Goal: Information Seeking & Learning: Stay updated

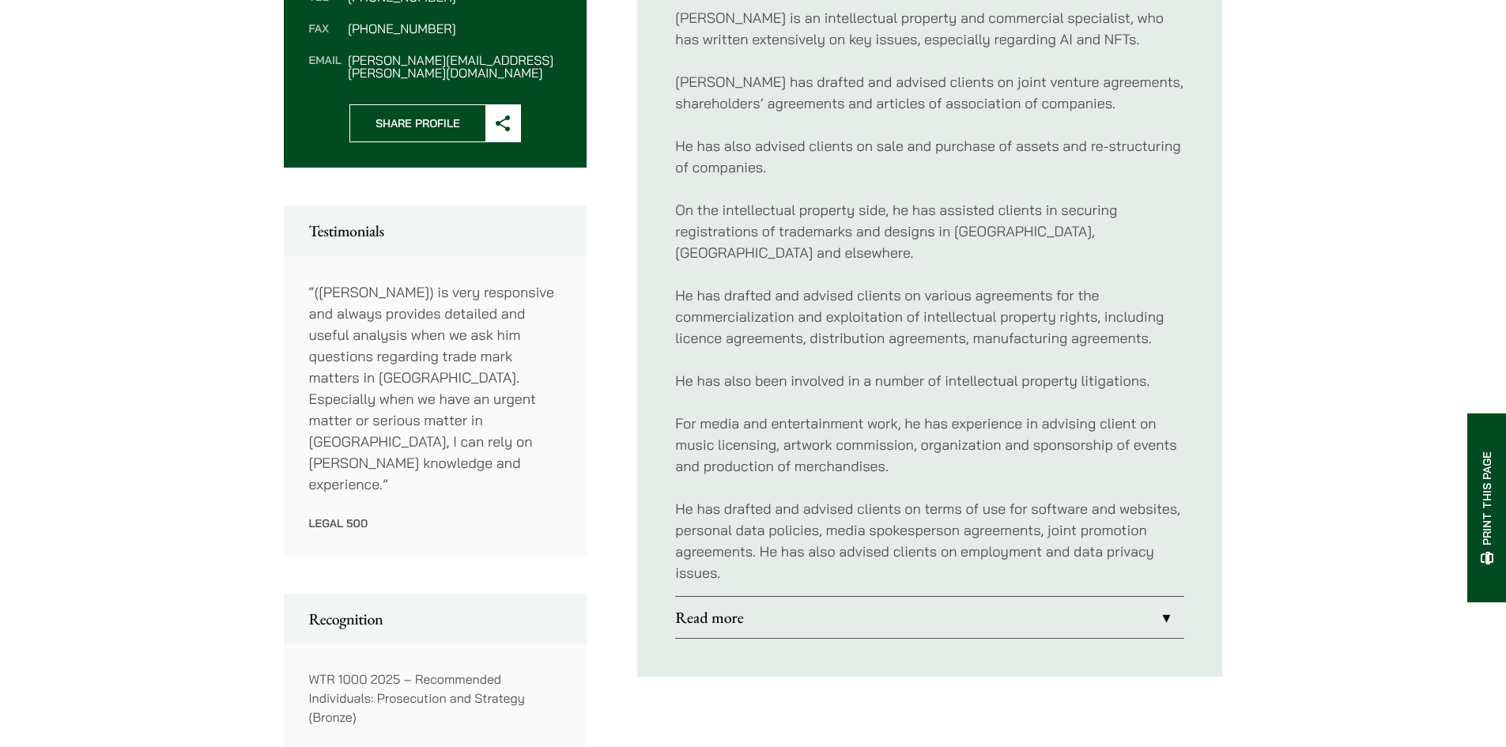
scroll to position [791, 0]
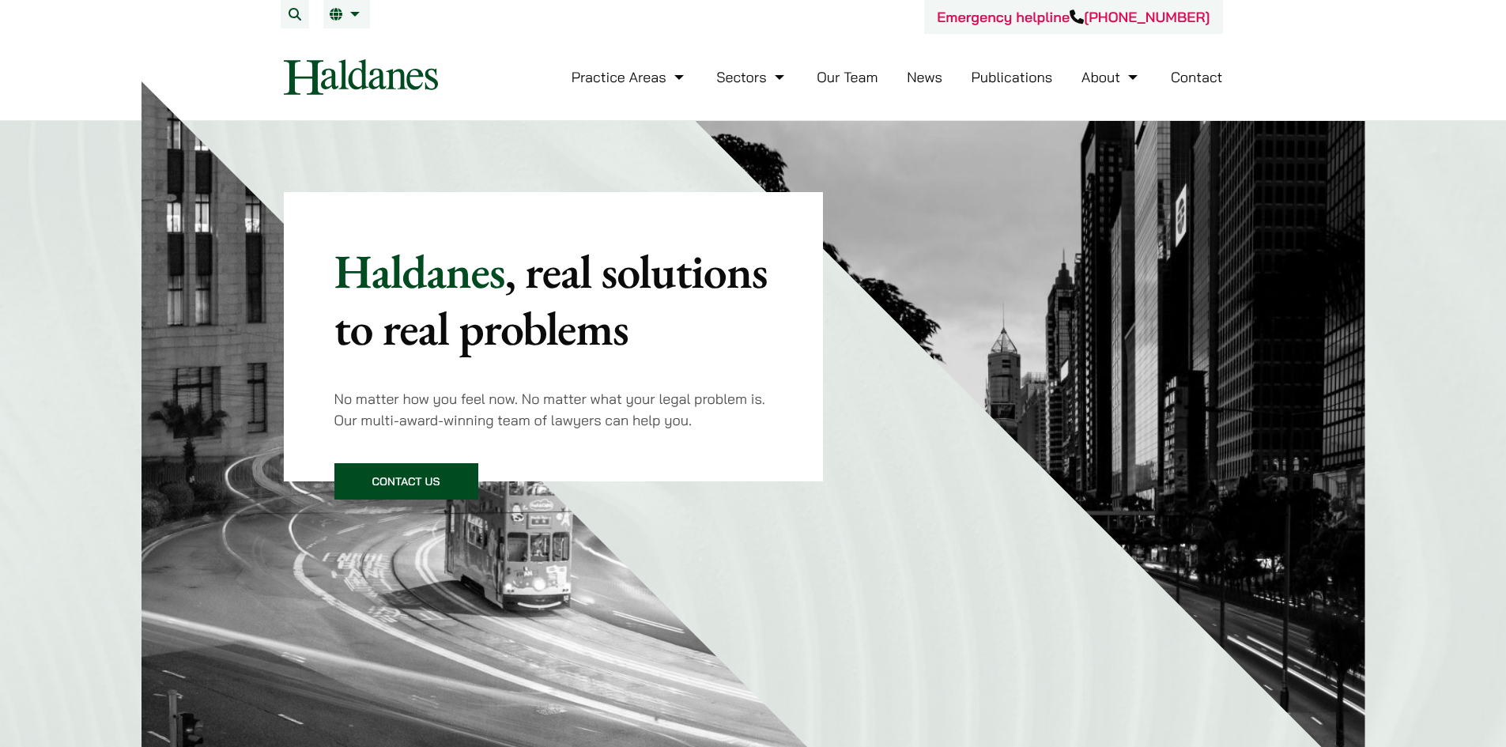
click at [937, 75] on link "News" at bounding box center [925, 77] width 36 height 18
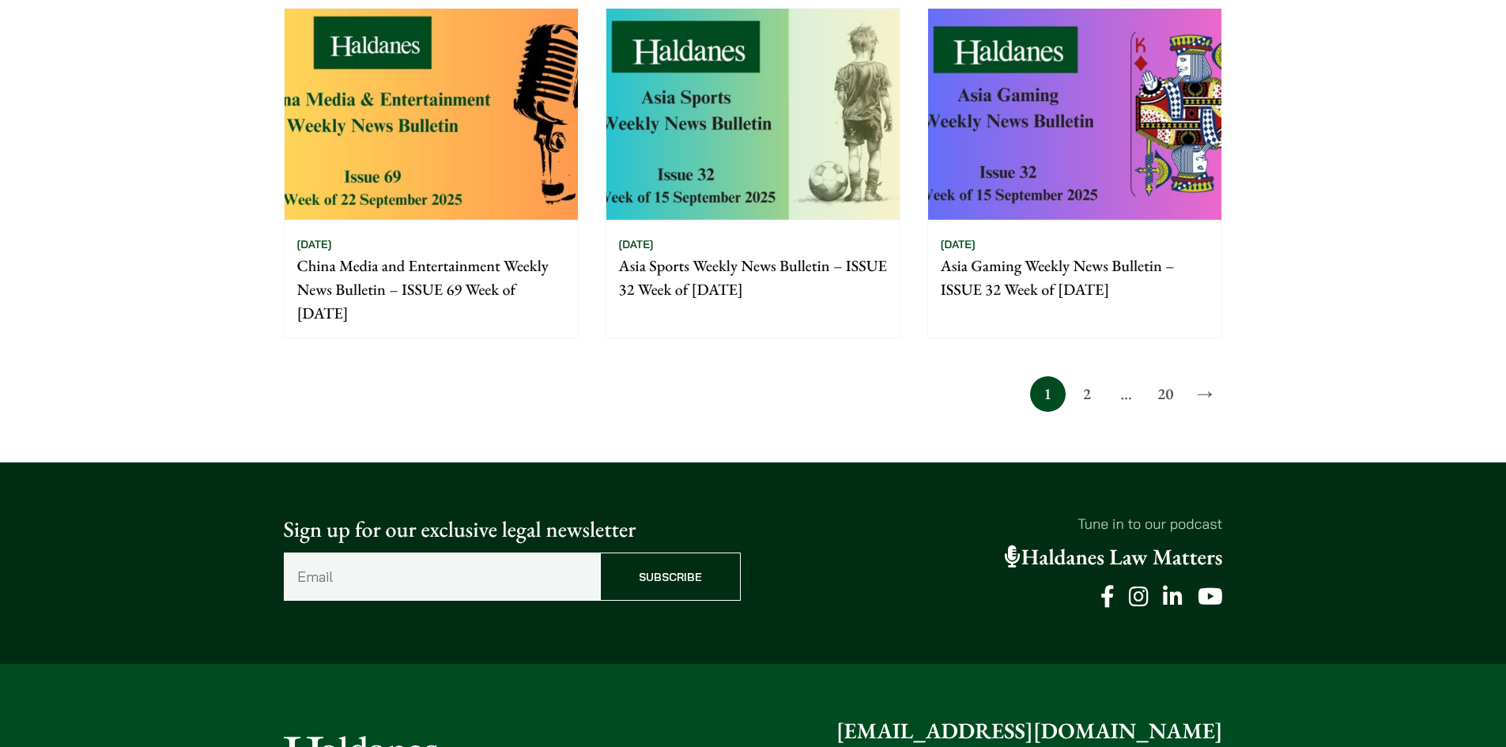
scroll to position [1265, 0]
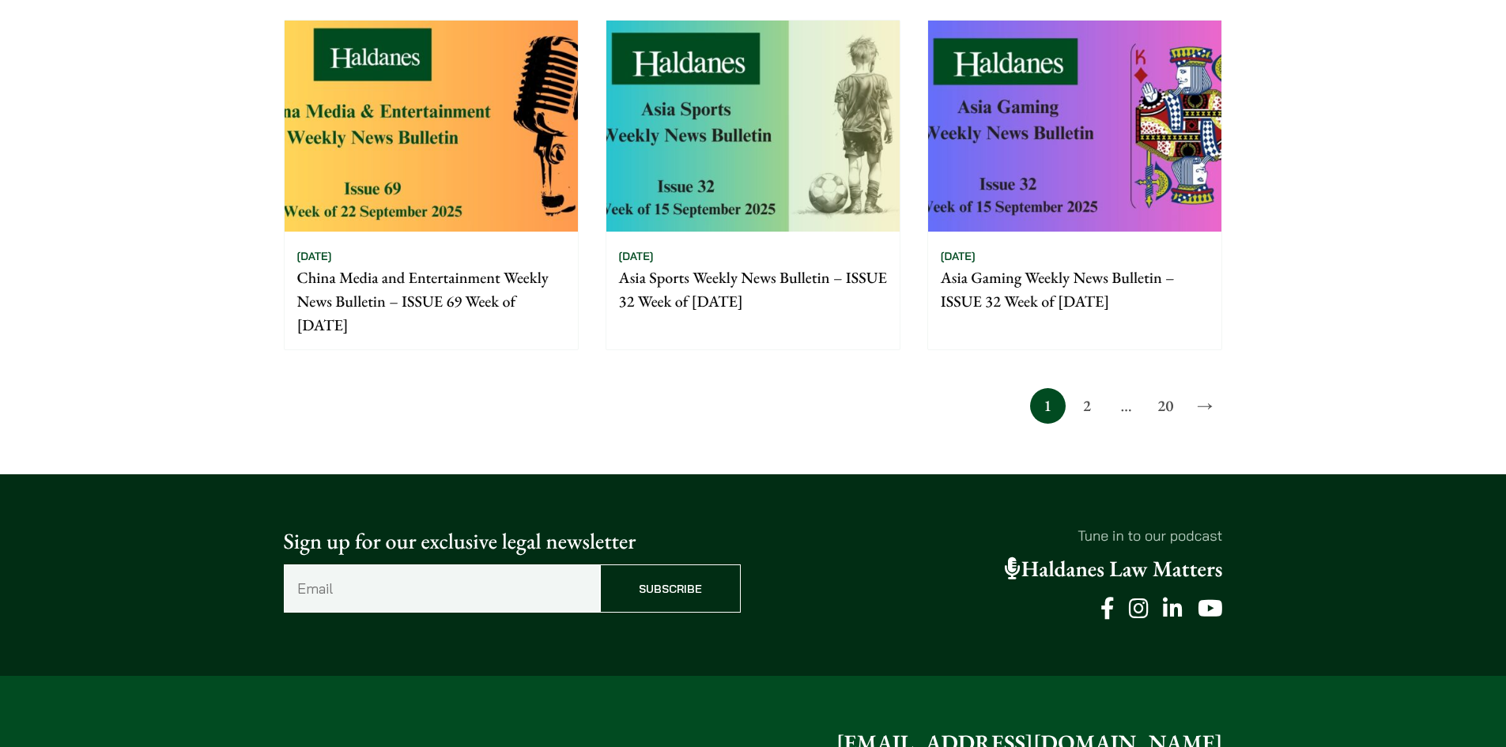
click at [1156, 406] on link "20" at bounding box center [1166, 406] width 36 height 36
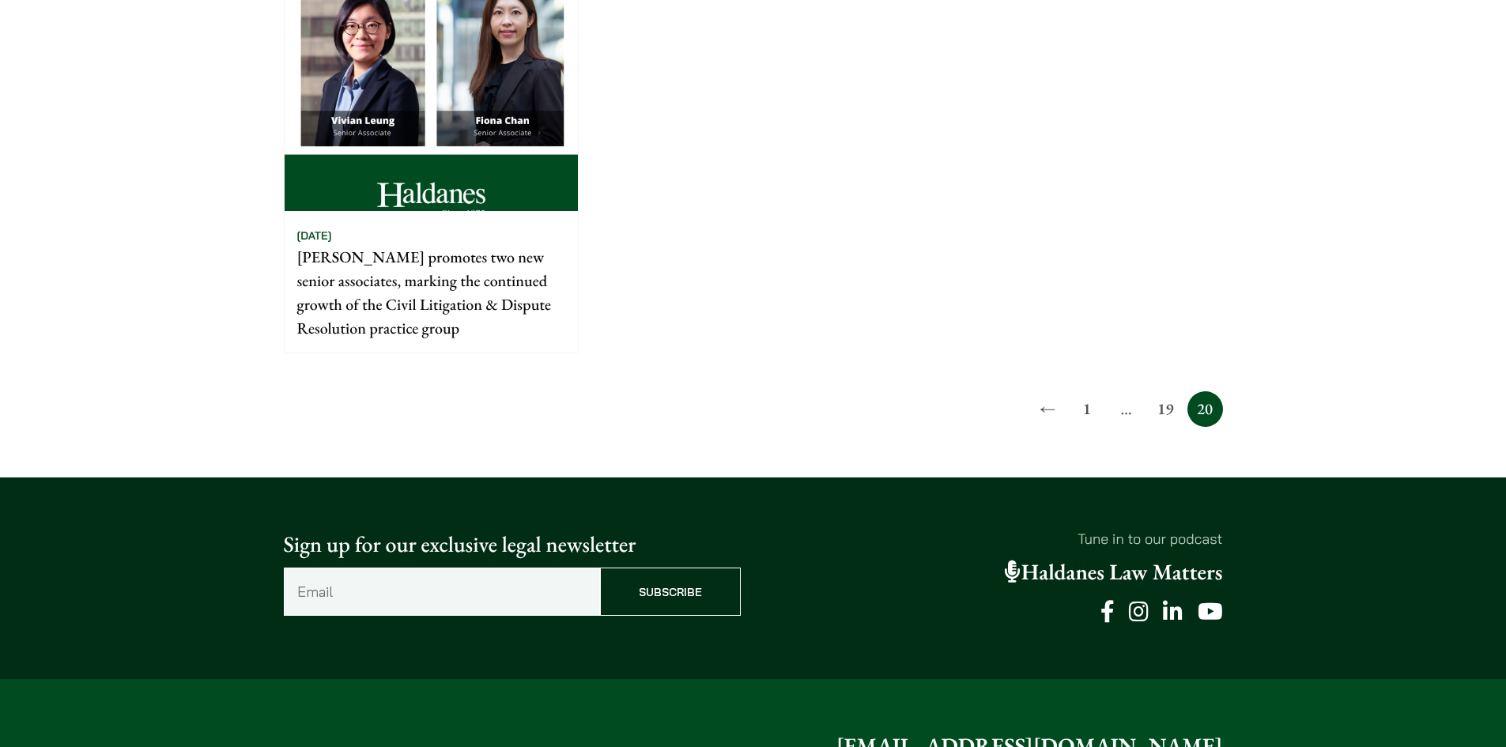
scroll to position [712, 0]
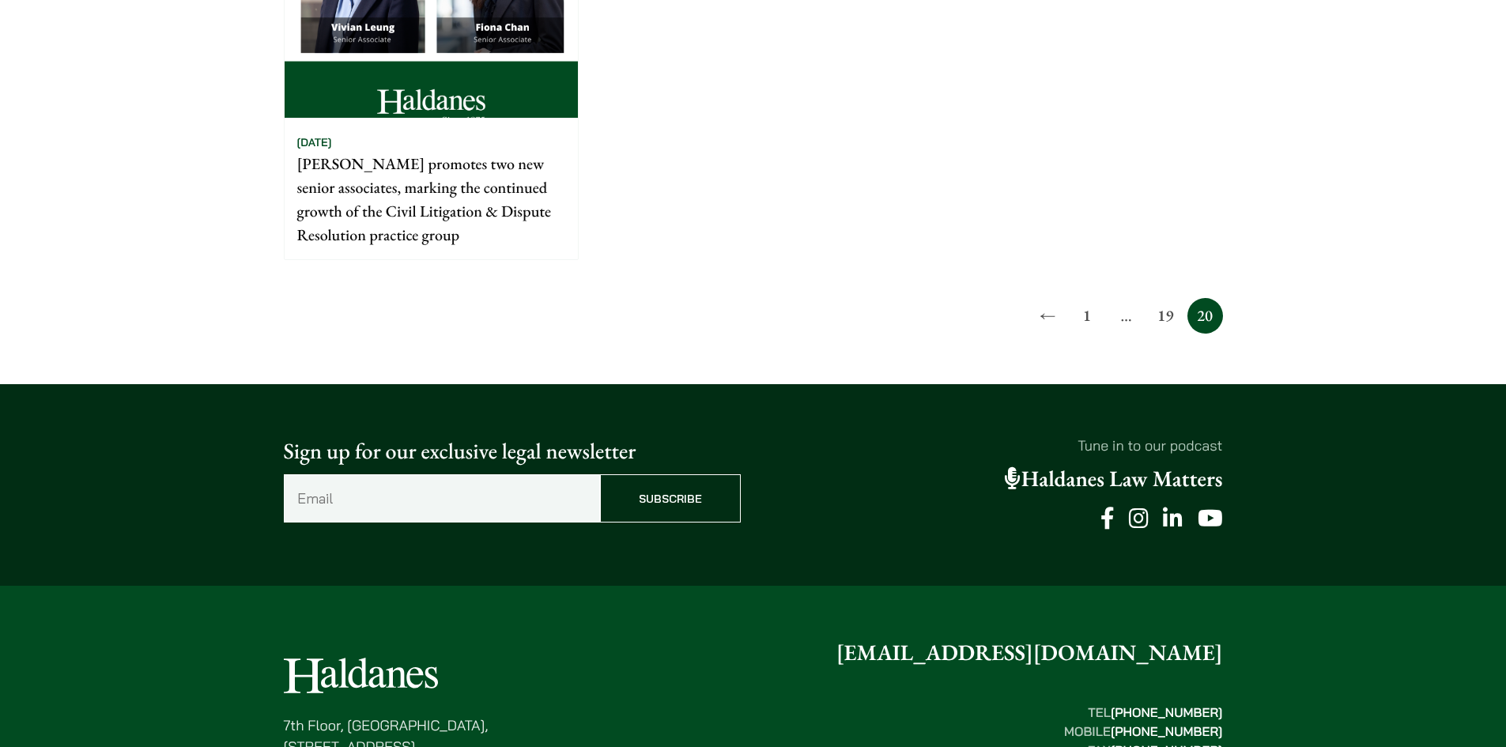
click at [1133, 322] on span "…" at bounding box center [1127, 316] width 36 height 36
click at [1041, 317] on link "←" at bounding box center [1048, 316] width 36 height 36
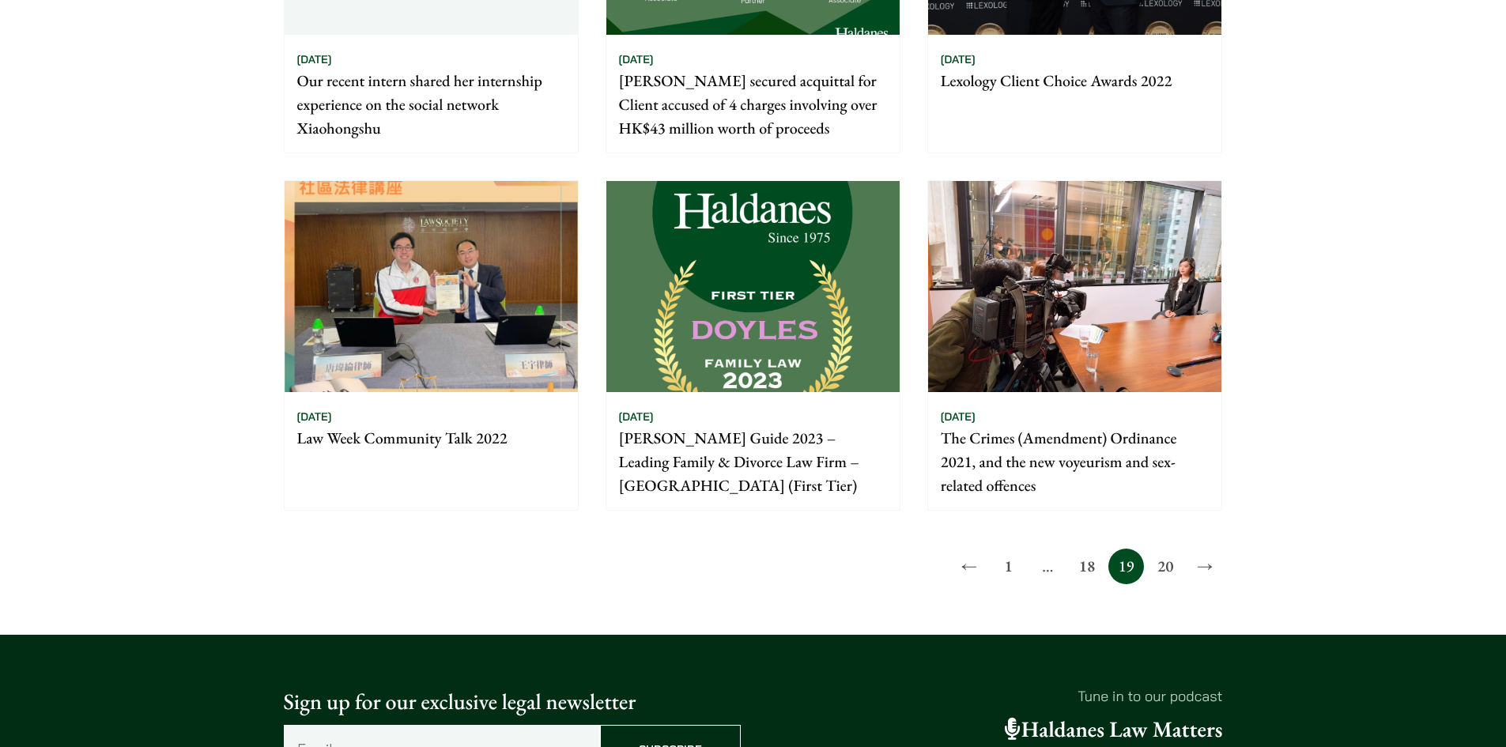
scroll to position [1423, 0]
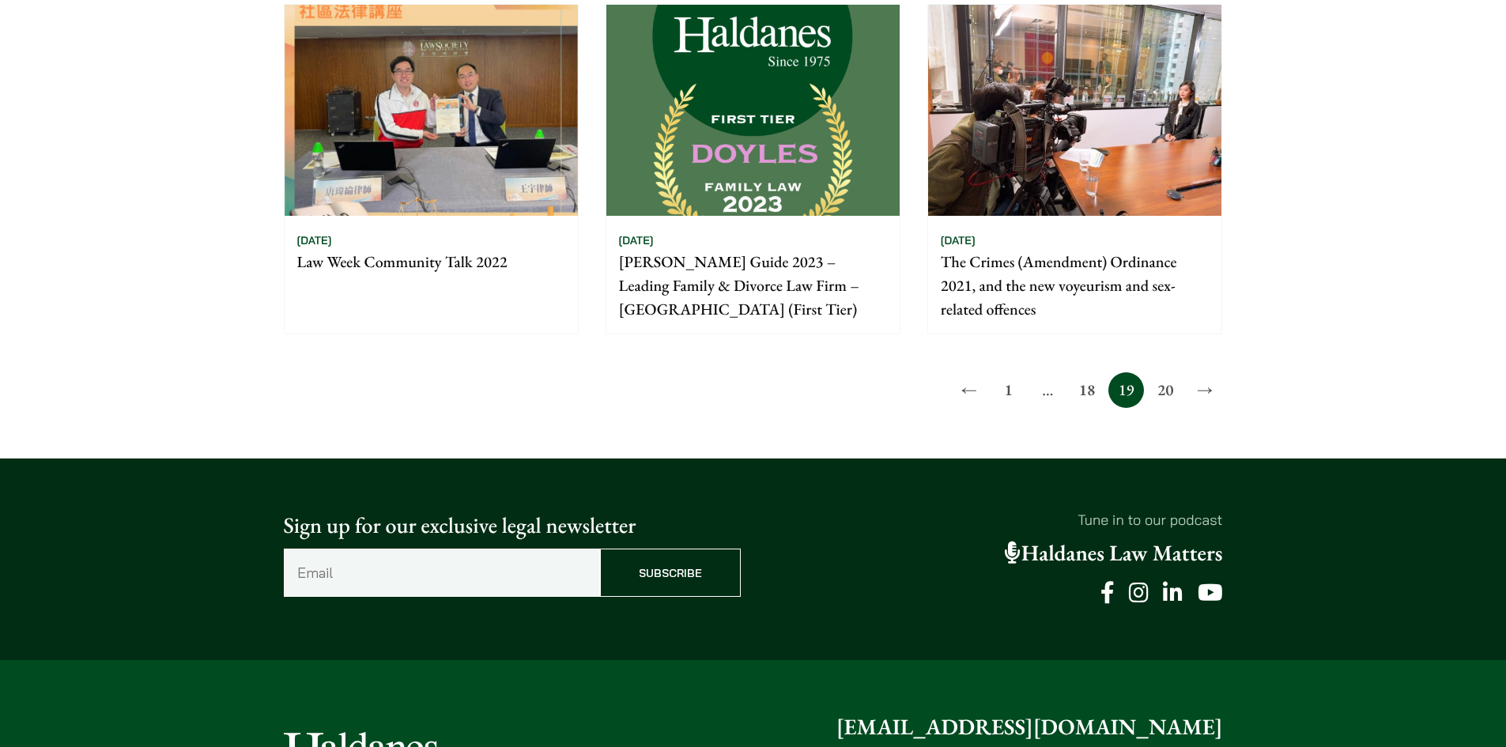
click at [1082, 372] on link "18" at bounding box center [1087, 390] width 36 height 36
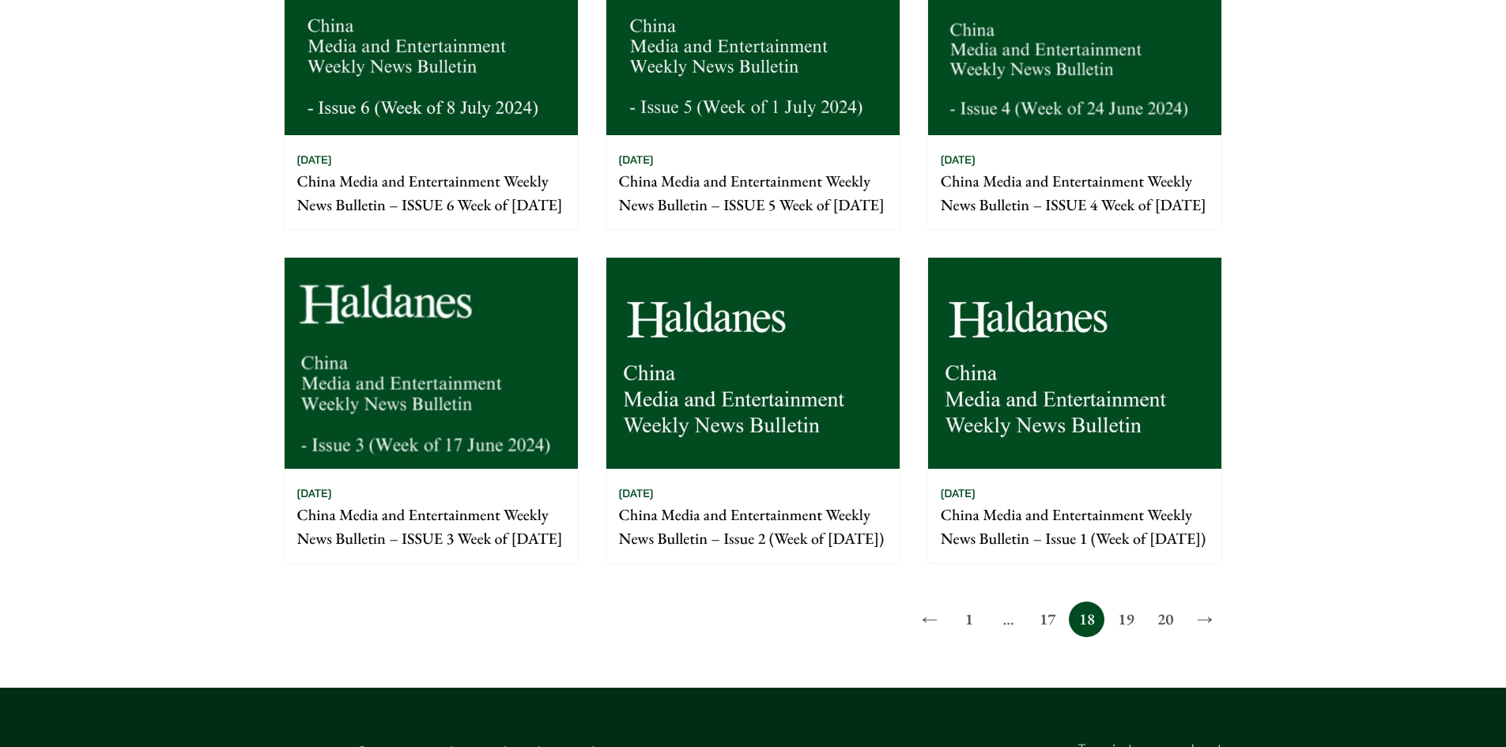
scroll to position [1344, 0]
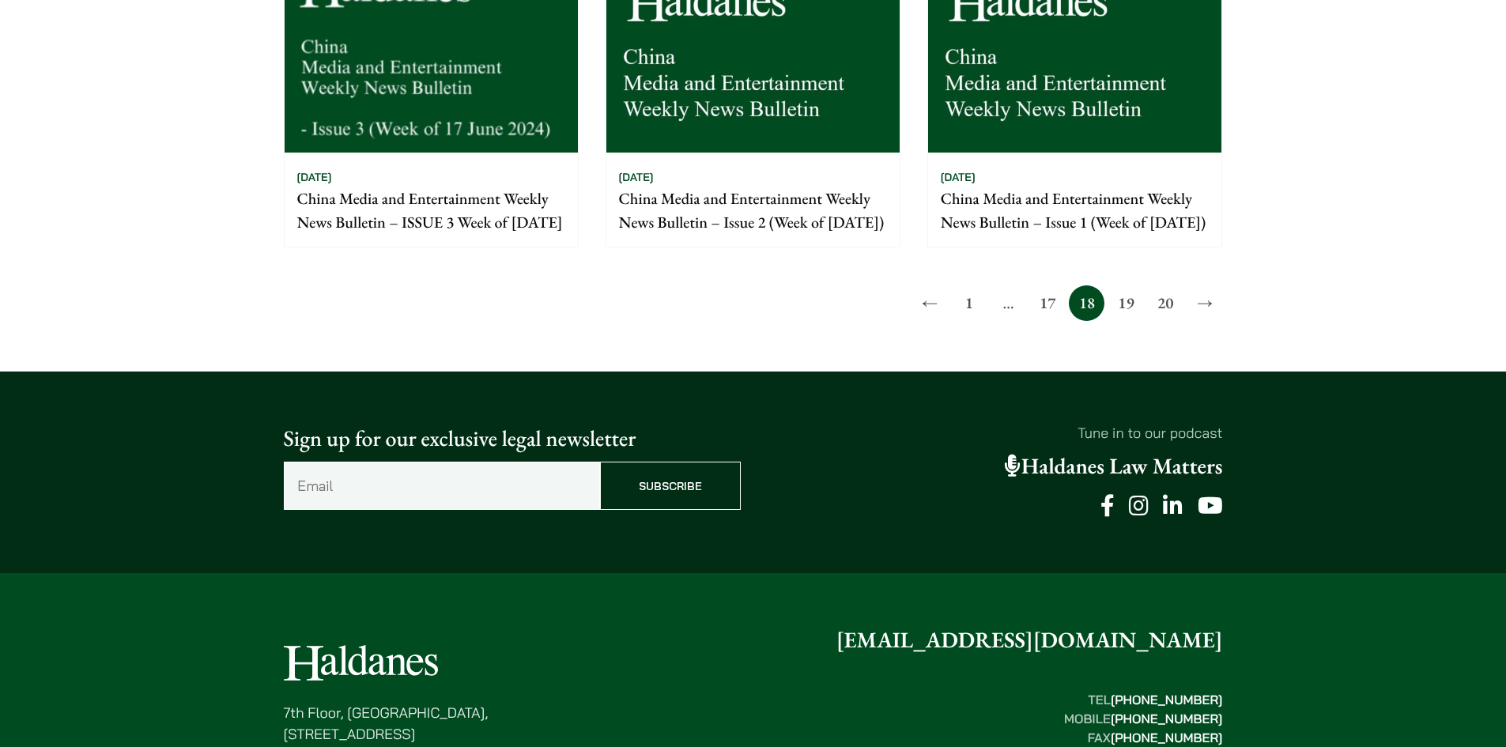
click at [1054, 321] on link "17" at bounding box center [1048, 303] width 36 height 36
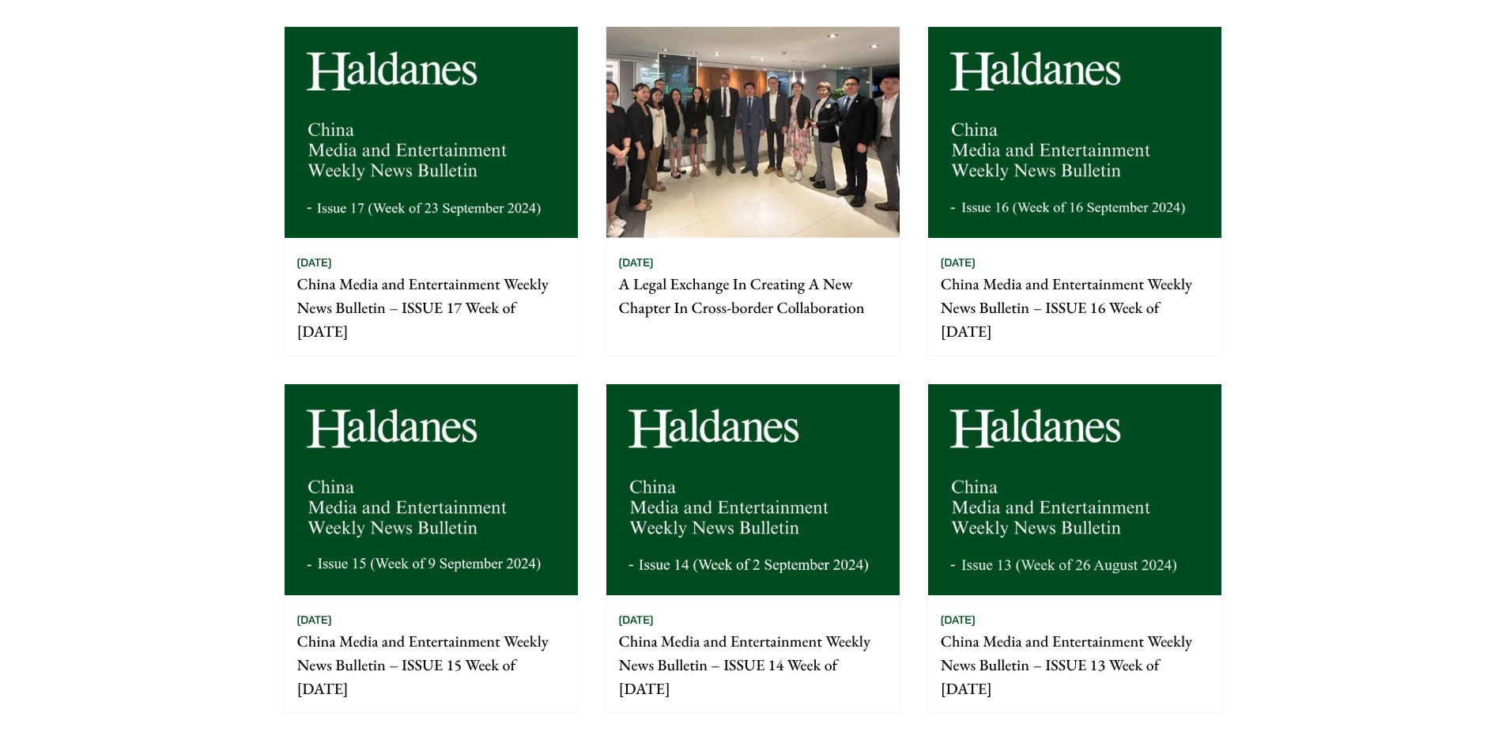
scroll to position [1265, 0]
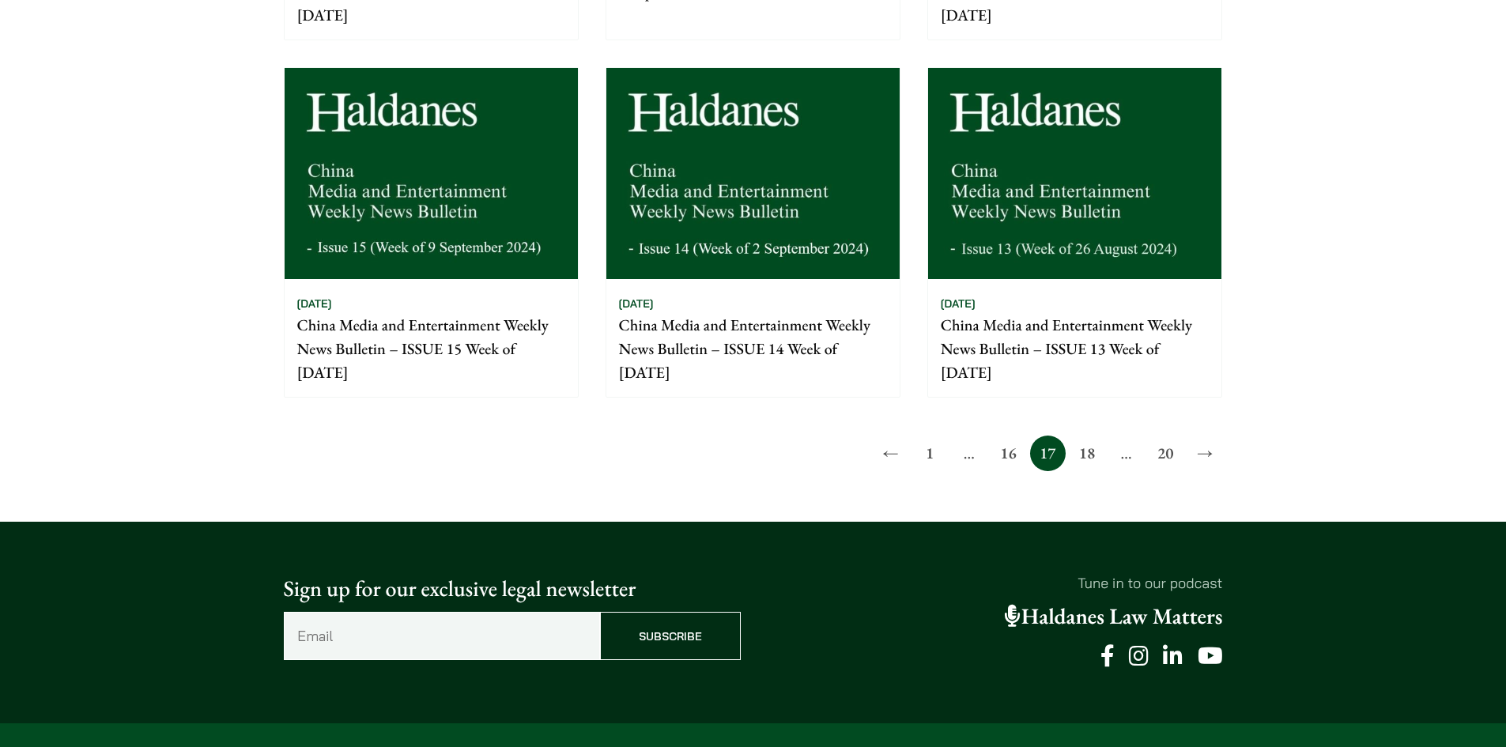
click at [1012, 448] on link "16" at bounding box center [1009, 454] width 36 height 36
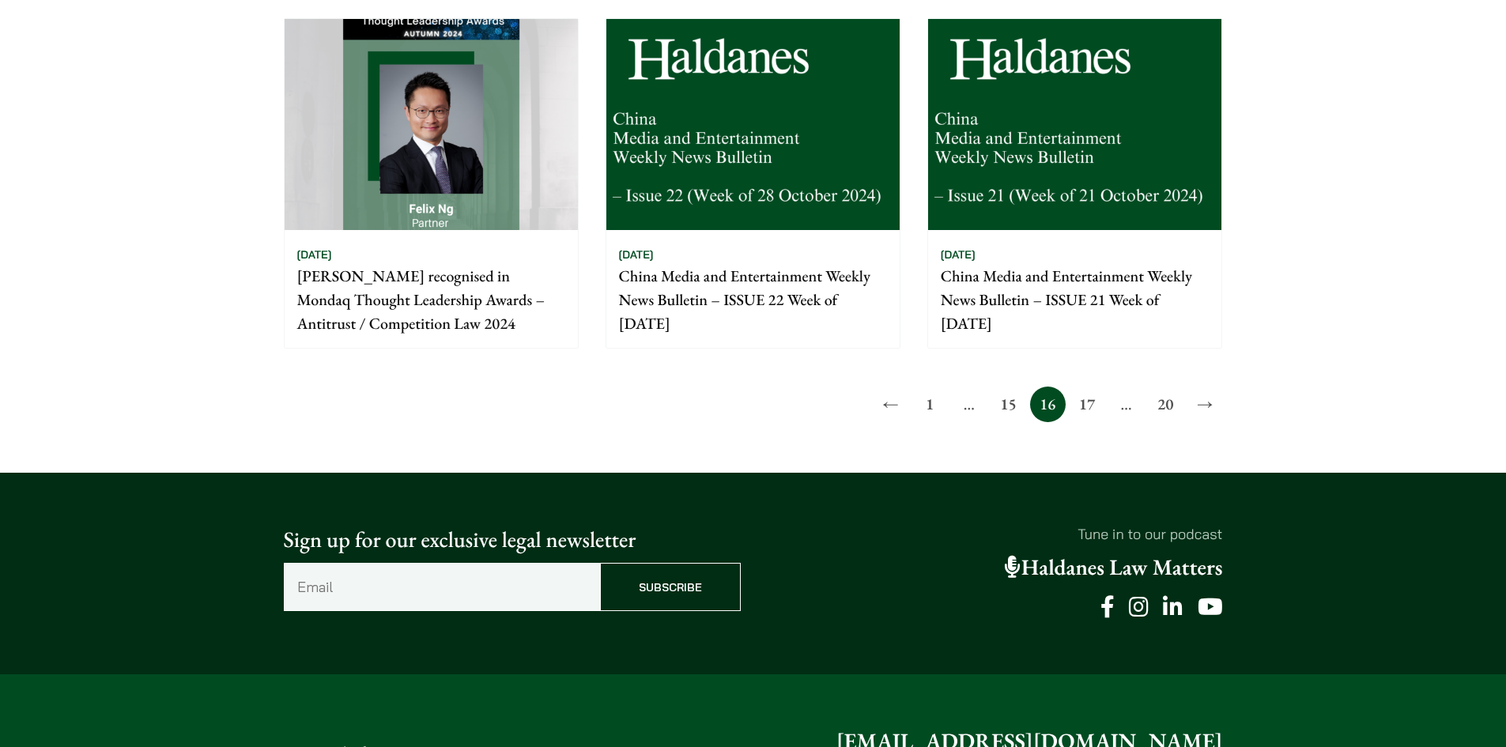
scroll to position [1423, 0]
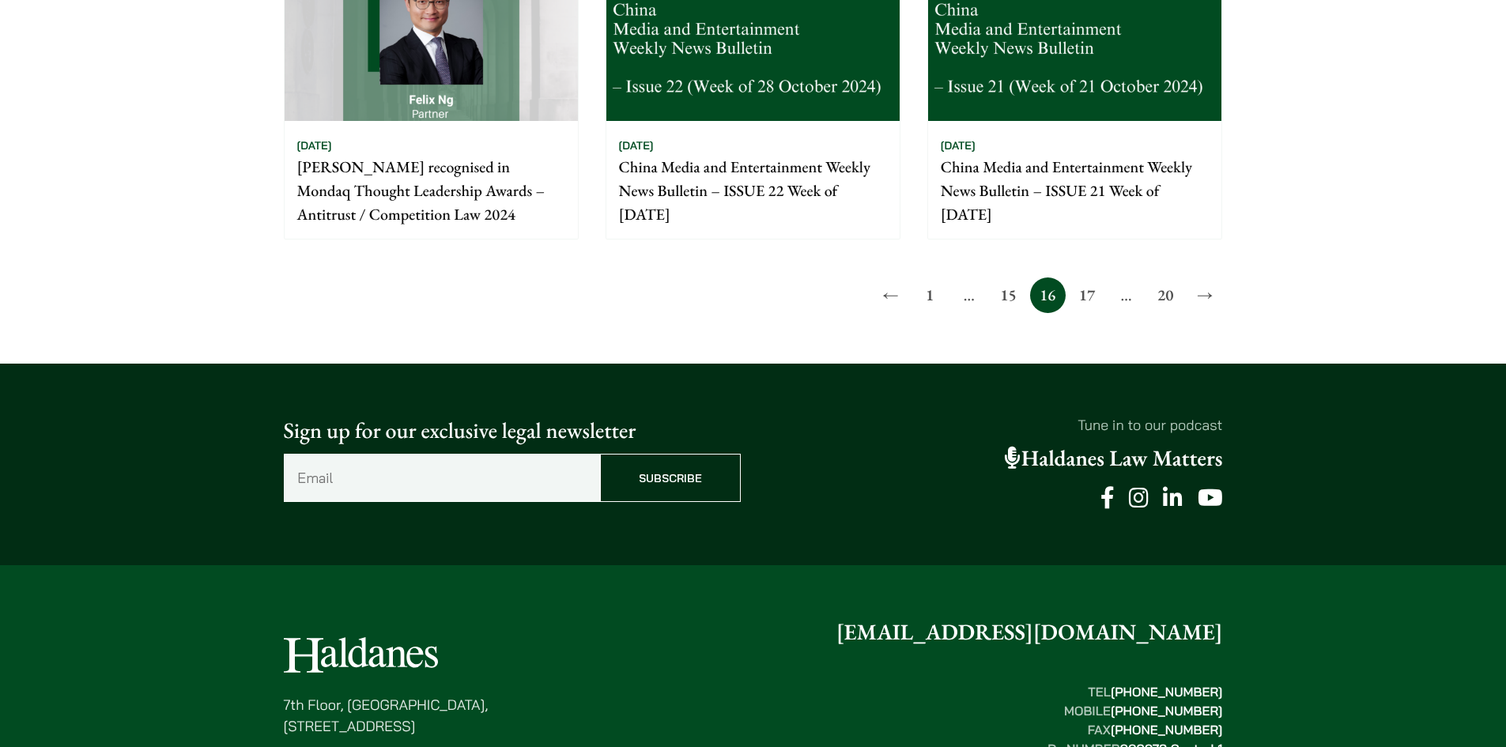
click at [1000, 293] on link "15" at bounding box center [1009, 296] width 36 height 36
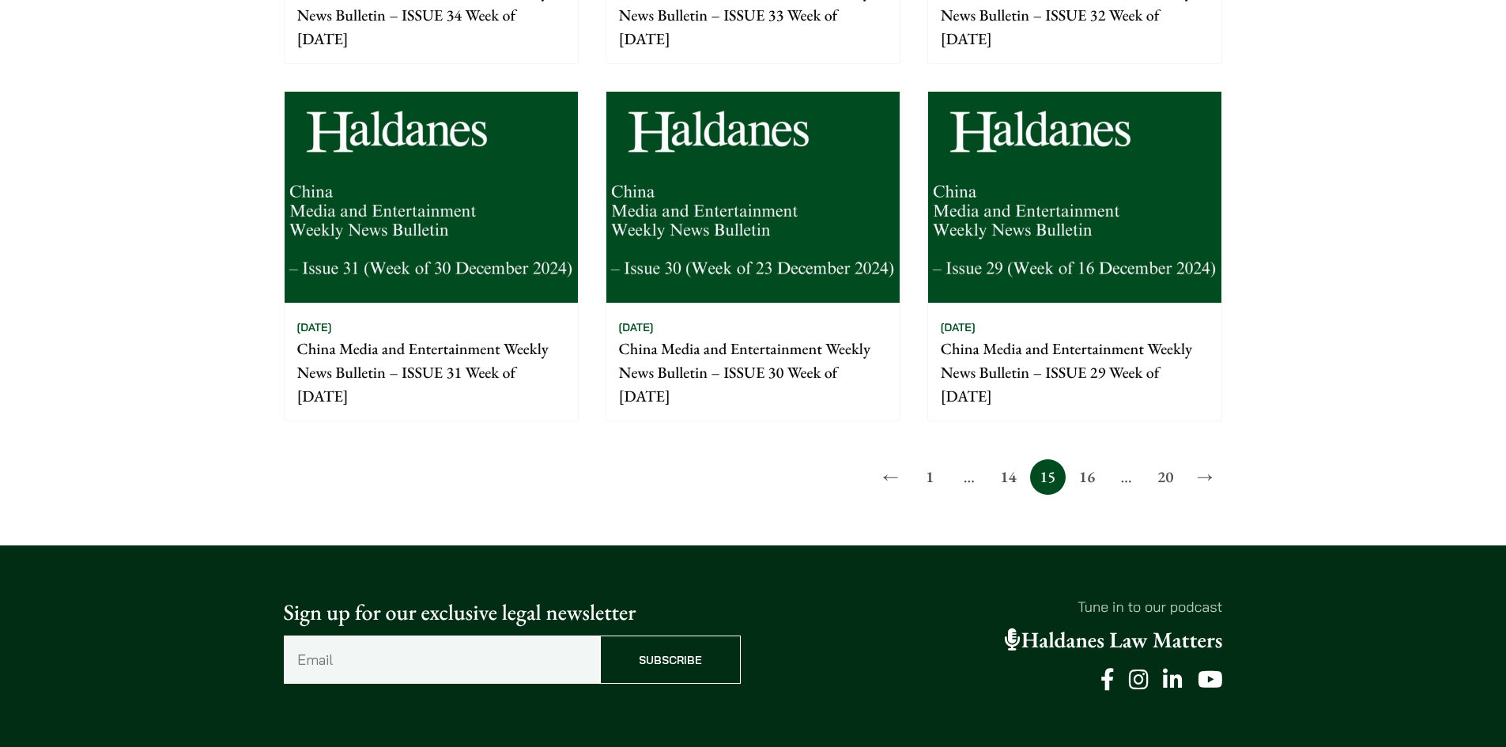
scroll to position [1344, 0]
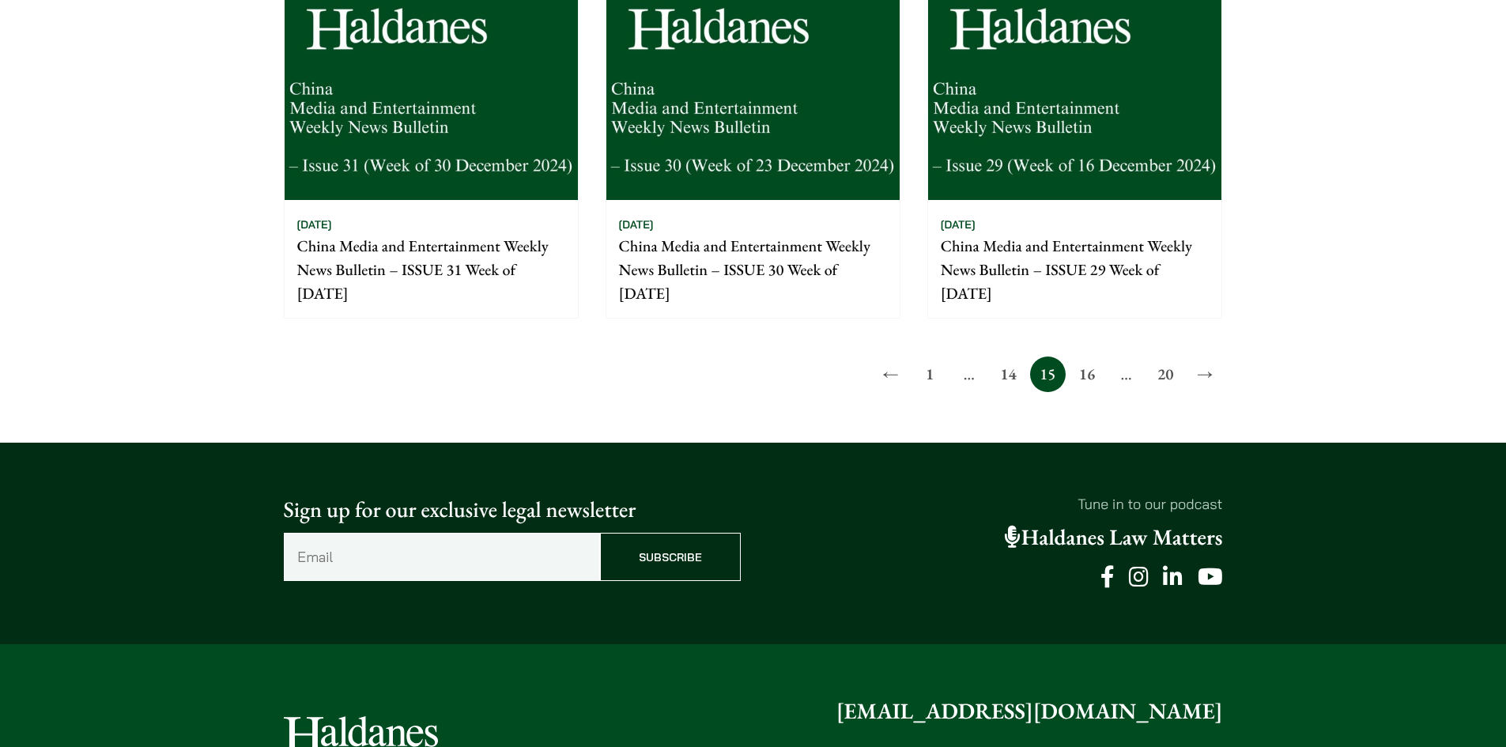
click at [1022, 376] on link "14" at bounding box center [1009, 375] width 36 height 36
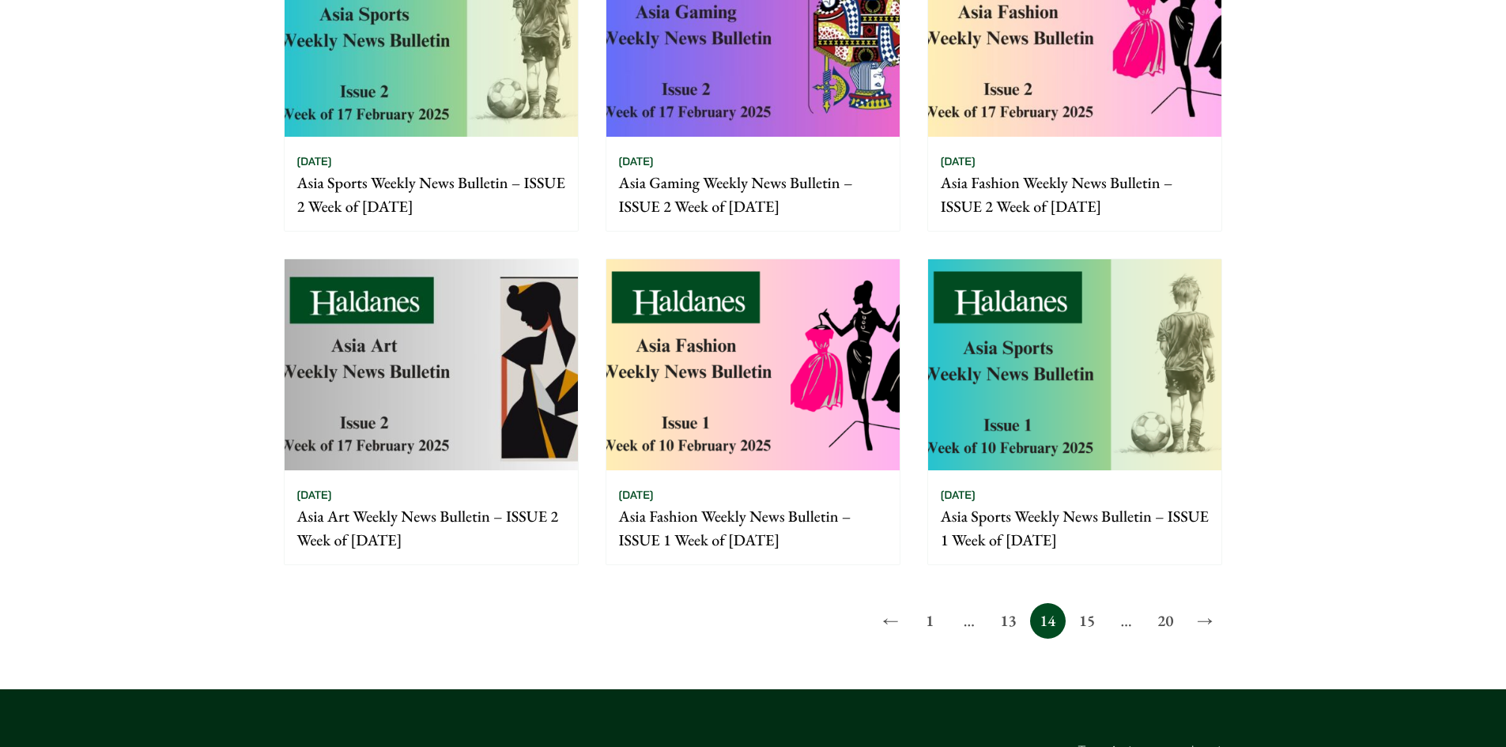
scroll to position [1107, 0]
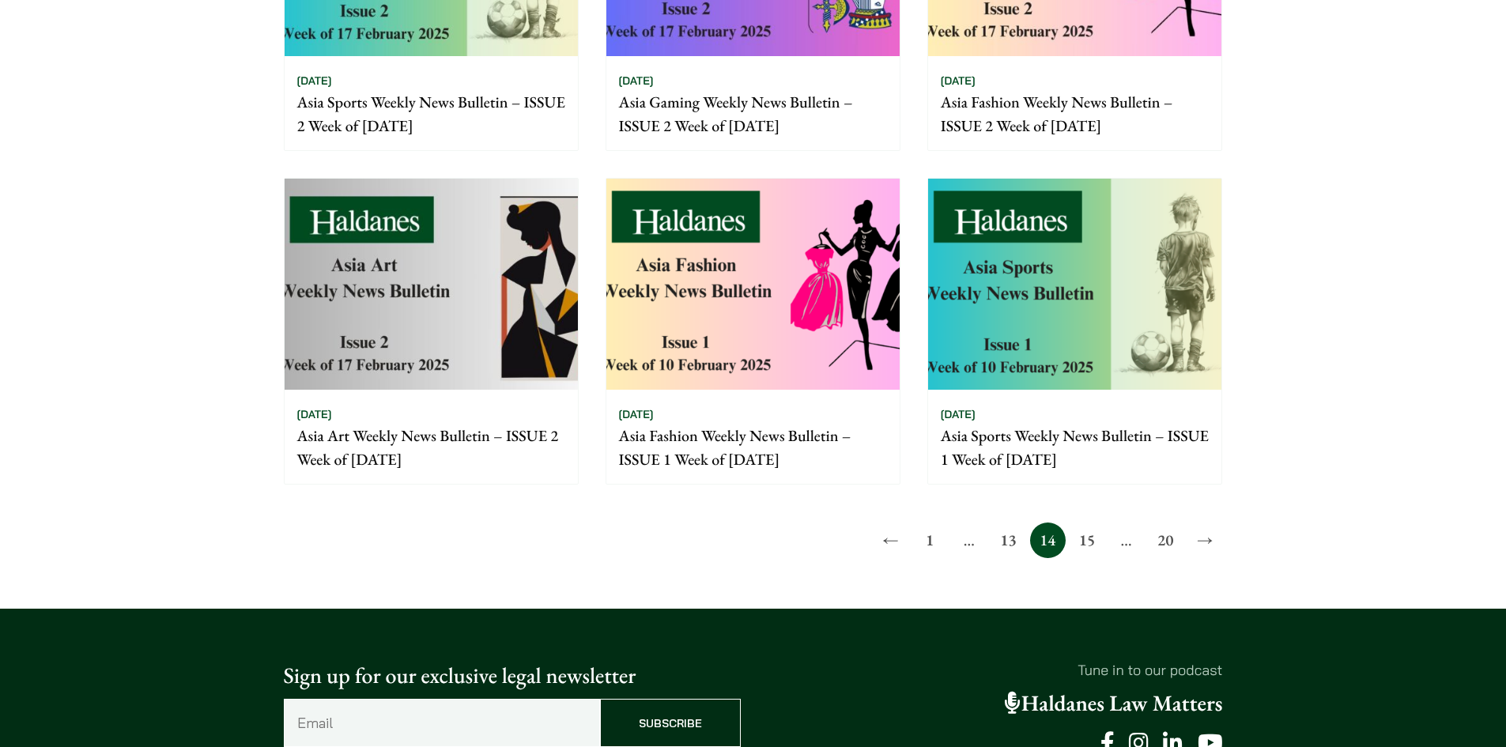
click at [1013, 542] on link "13" at bounding box center [1009, 541] width 36 height 36
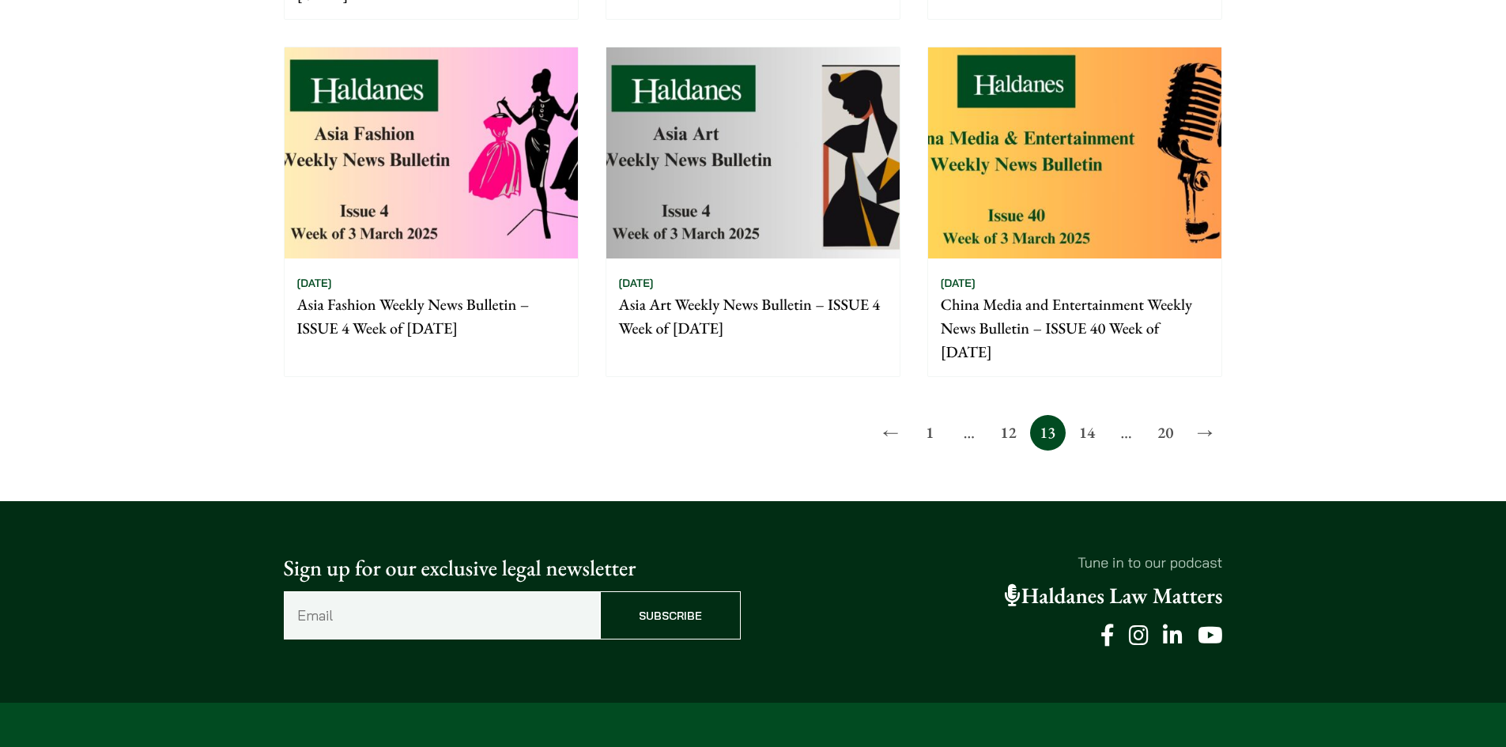
scroll to position [1423, 0]
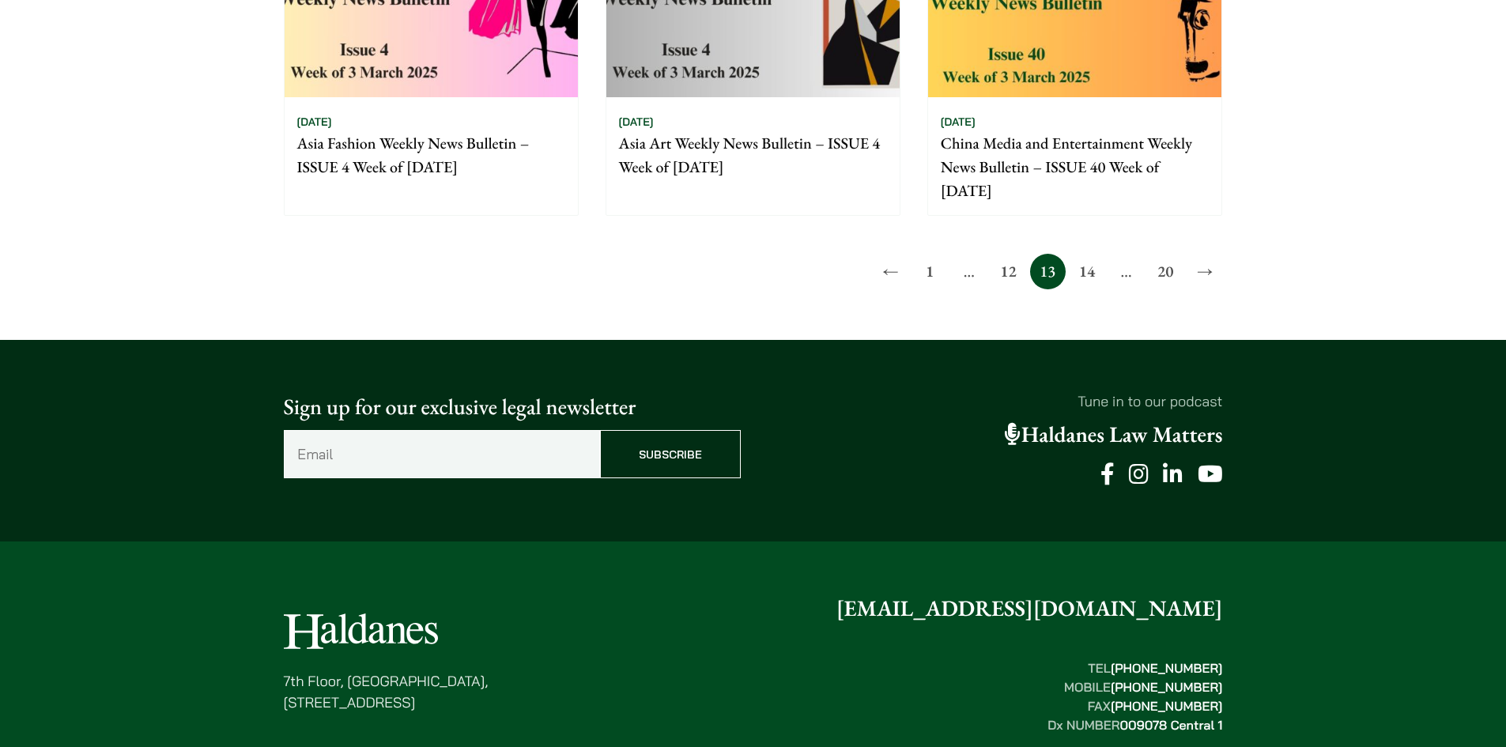
click at [1022, 274] on link "12" at bounding box center [1009, 272] width 36 height 36
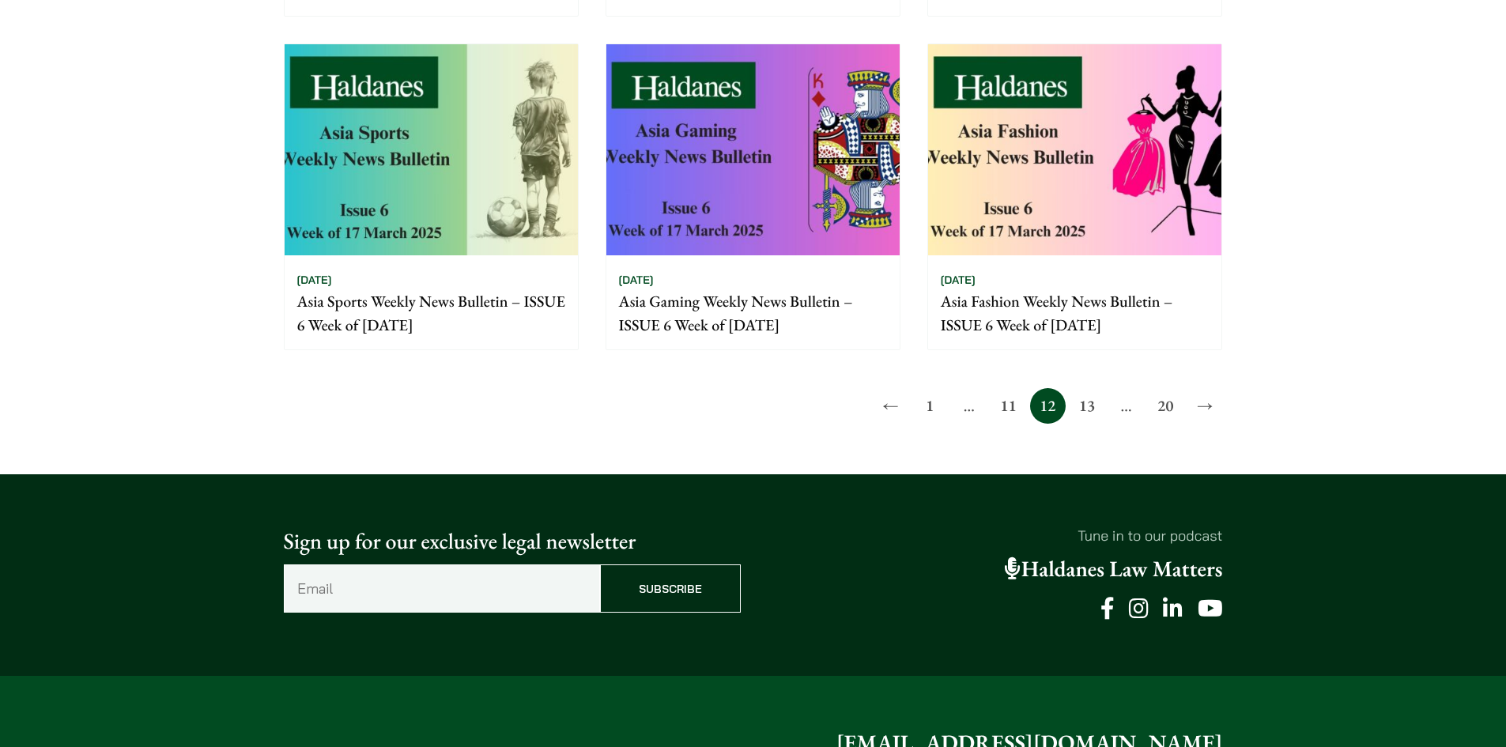
scroll to position [1544, 0]
